Goal: Task Accomplishment & Management: Use online tool/utility

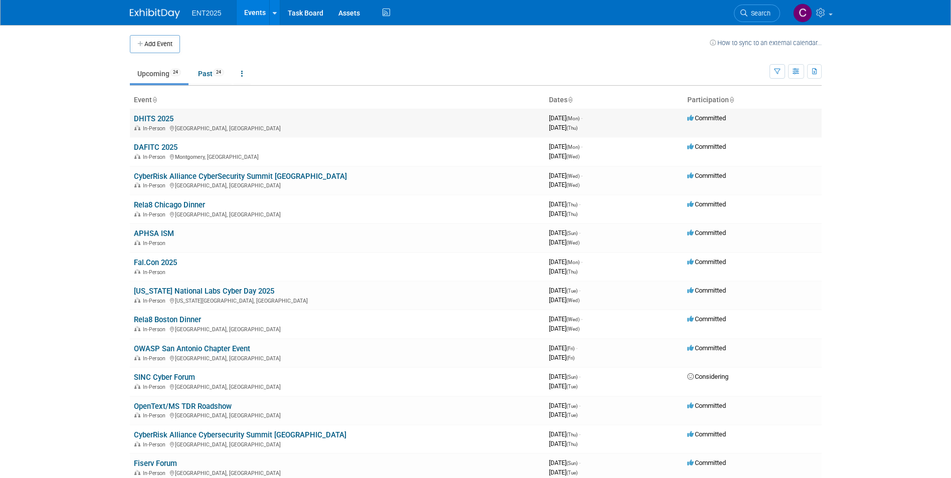
click at [159, 120] on link "DHITS 2025" at bounding box center [154, 118] width 40 height 9
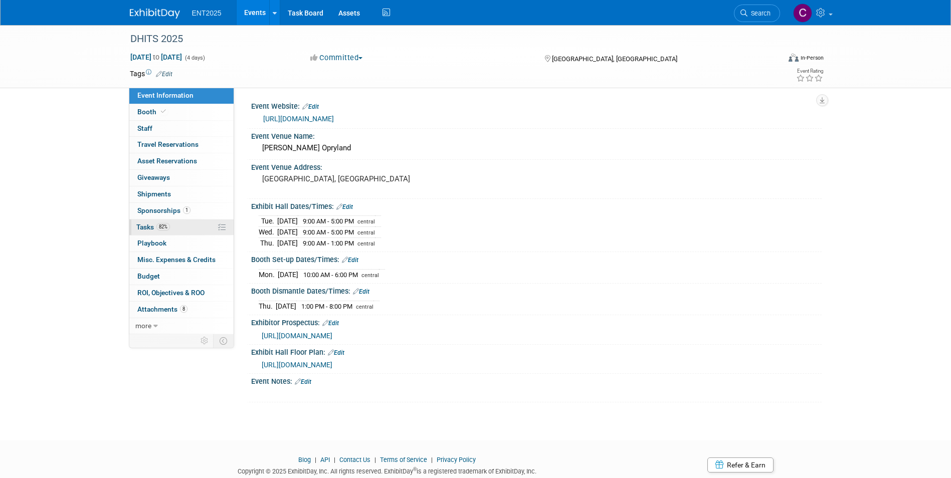
click at [141, 225] on span "Tasks 82%" at bounding box center [153, 227] width 34 height 8
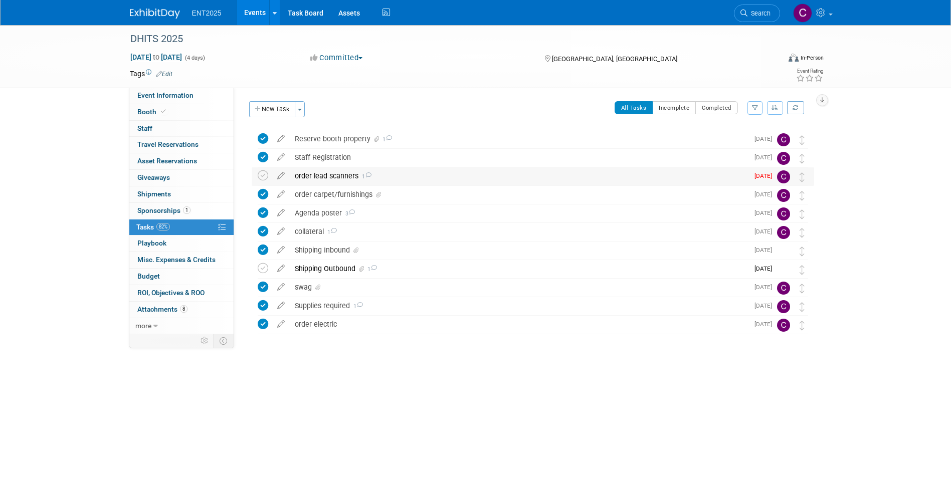
click at [315, 178] on div "order lead scanners 1" at bounding box center [519, 175] width 459 height 17
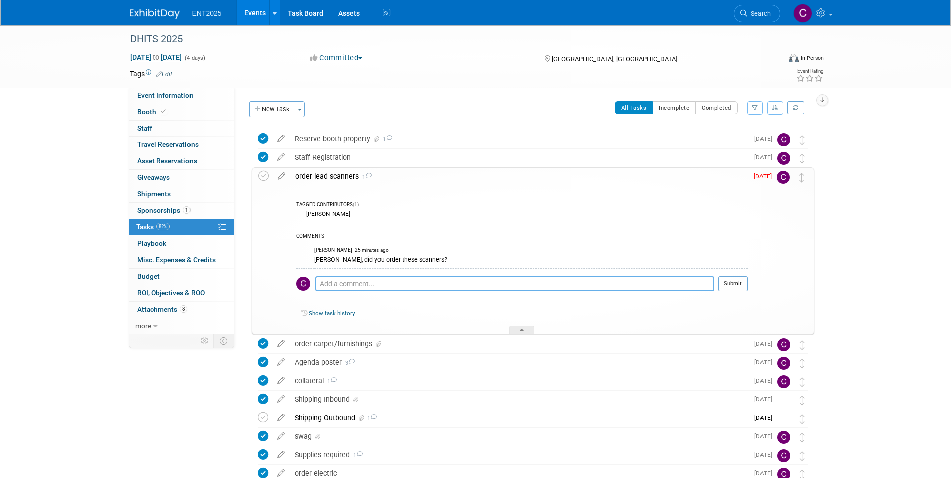
click at [339, 283] on textarea at bounding box center [514, 283] width 399 height 15
type textarea "waiting for a ridiculous internal process to review purchase."
click at [736, 281] on button "Submit" at bounding box center [733, 283] width 30 height 15
